Goal: Task Accomplishment & Management: Manage account settings

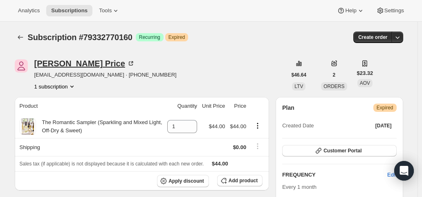
click at [64, 63] on div "Teri Price" at bounding box center [84, 63] width 101 height 8
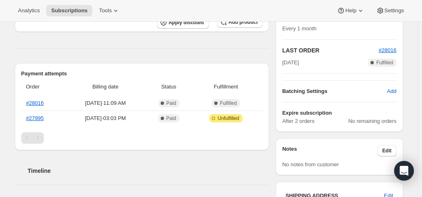
scroll to position [164, 0]
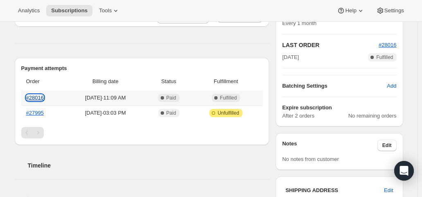
click at [39, 98] on link "#28016" at bounding box center [35, 97] width 18 height 6
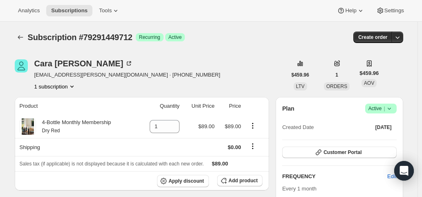
click at [249, 20] on div "Analytics Subscriptions Tools Help Settings" at bounding box center [211, 11] width 422 height 22
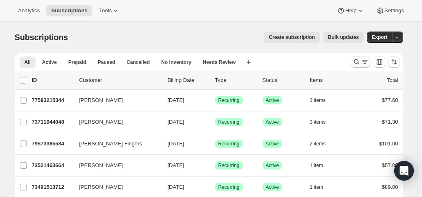
click at [358, 62] on icon "Search and filter results" at bounding box center [357, 62] width 8 height 8
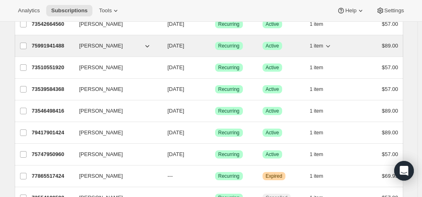
scroll to position [327, 0]
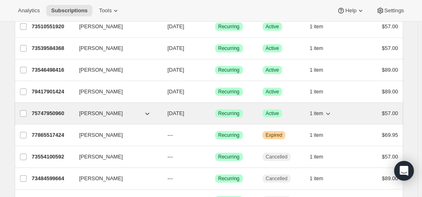
type input "deb"
click at [199, 109] on p "12/01/2025" at bounding box center [188, 113] width 41 height 8
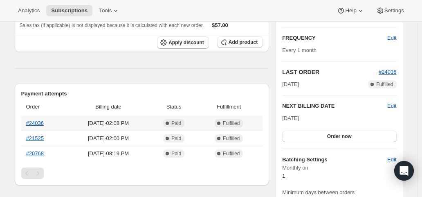
scroll to position [123, 0]
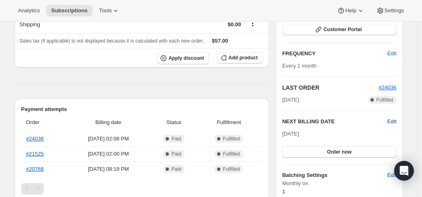
click at [394, 119] on span "Edit" at bounding box center [391, 121] width 9 height 8
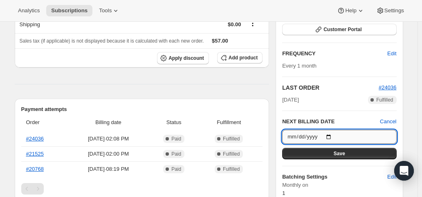
click at [331, 135] on input "2025-12-01" at bounding box center [339, 137] width 114 height 14
type input "[DATE]"
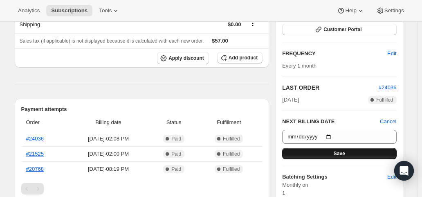
click at [337, 148] on button "Save" at bounding box center [339, 153] width 114 height 11
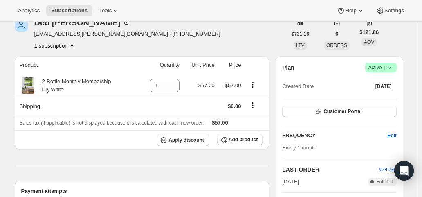
scroll to position [0, 0]
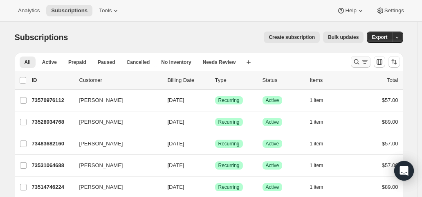
click at [361, 62] on icon "Search and filter results" at bounding box center [357, 62] width 8 height 8
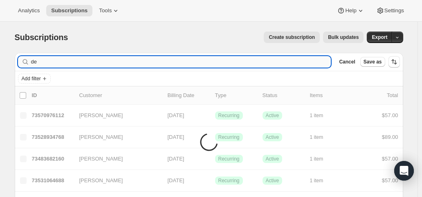
type input "d"
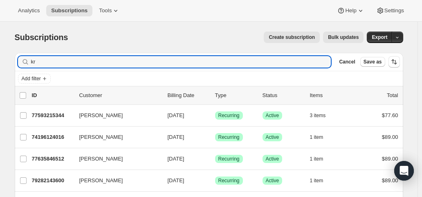
type input "k"
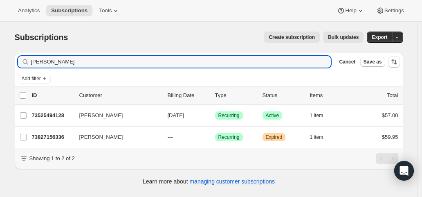
drag, startPoint x: 37, startPoint y: 58, endPoint x: 9, endPoint y: 53, distance: 28.4
click at [9, 53] on div "Subscriptions. This page is ready Subscriptions Create subscription Bulk update…" at bounding box center [209, 108] width 408 height 172
type input "christy"
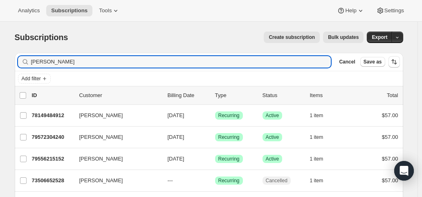
drag, startPoint x: 27, startPoint y: 56, endPoint x: 16, endPoint y: 54, distance: 11.3
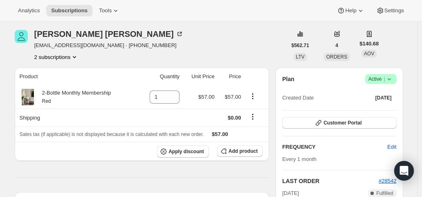
scroll to position [41, 0]
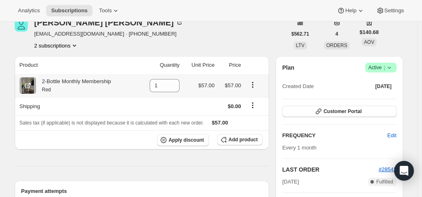
click at [254, 85] on icon "Product actions" at bounding box center [253, 85] width 8 height 8
click at [254, 98] on span "Swap variant" at bounding box center [255, 100] width 31 height 6
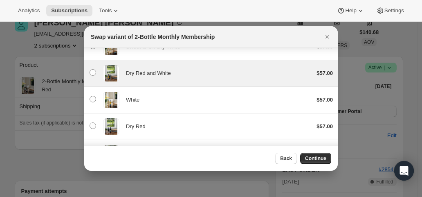
scroll to position [82, 0]
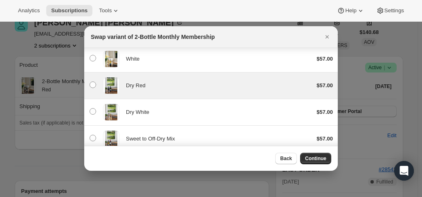
click at [198, 85] on div "Dry Red" at bounding box center [218, 85] width 184 height 8
radio input "false"
radio input "true"
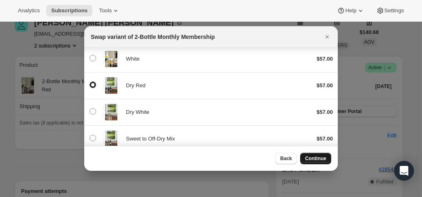
click at [319, 161] on span "Continue" at bounding box center [315, 158] width 21 height 7
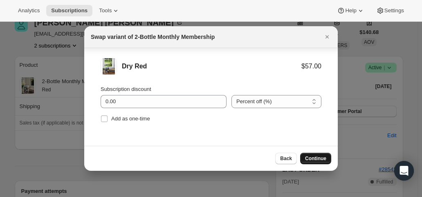
click at [324, 156] on span "Continue" at bounding box center [315, 158] width 21 height 7
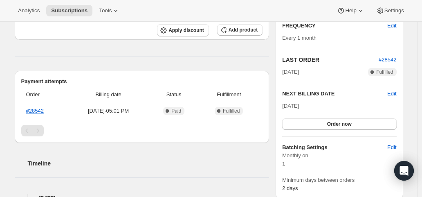
scroll to position [164, 0]
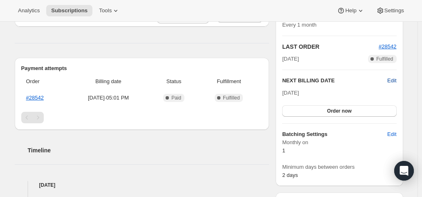
click at [393, 81] on span "Edit" at bounding box center [391, 80] width 9 height 8
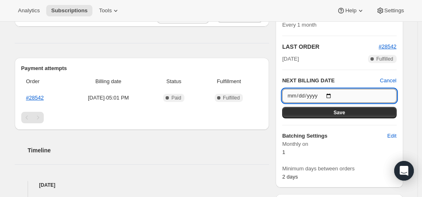
click at [331, 96] on input "[DATE]" at bounding box center [339, 96] width 114 height 14
type input "[DATE]"
